Goal: Book appointment/travel/reservation

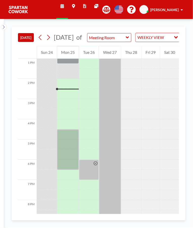
scroll to position [273, 0]
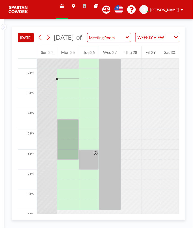
click at [71, 130] on div at bounding box center [68, 139] width 22 height 40
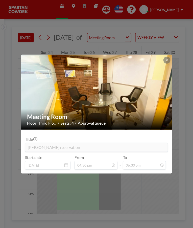
click at [156, 192] on div "Meeting Room Floor: Third Flo... • Seats: 4 • Approval queue Title Wahid's rese…" at bounding box center [96, 114] width 193 height 228
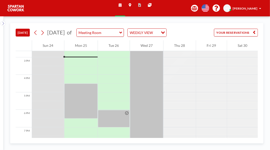
scroll to position [265, 0]
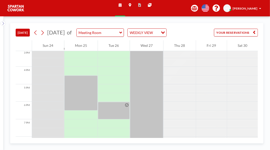
click at [91, 111] on div at bounding box center [81, 93] width 34 height 35
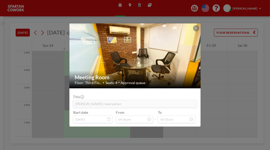
click at [226, 85] on div "Meeting Room Floor: Third Flo... • Seats: 4 • Approval queue Title Wahid's rese…" at bounding box center [135, 75] width 270 height 150
